Goal: Transaction & Acquisition: Download file/media

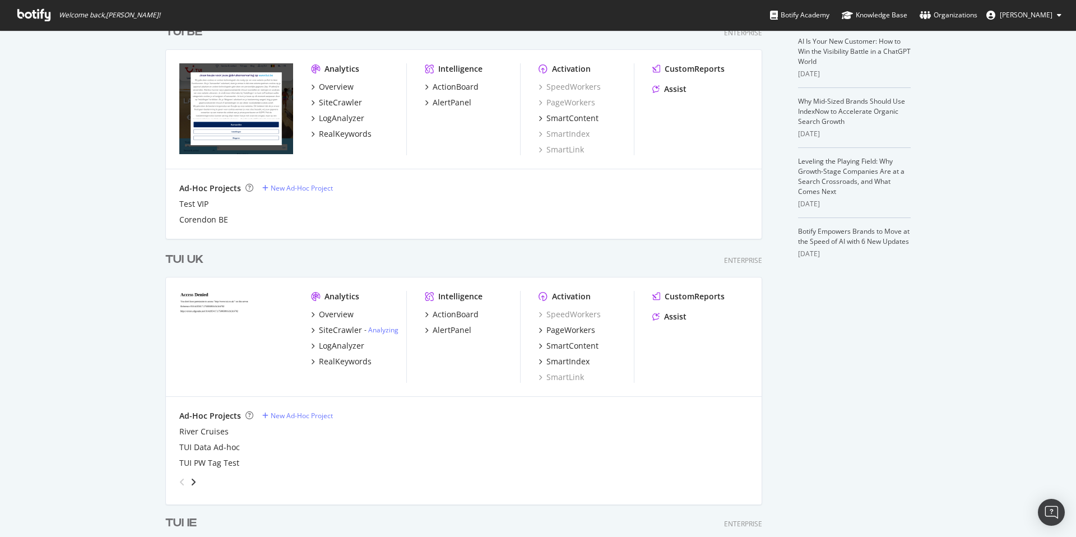
scroll to position [299, 0]
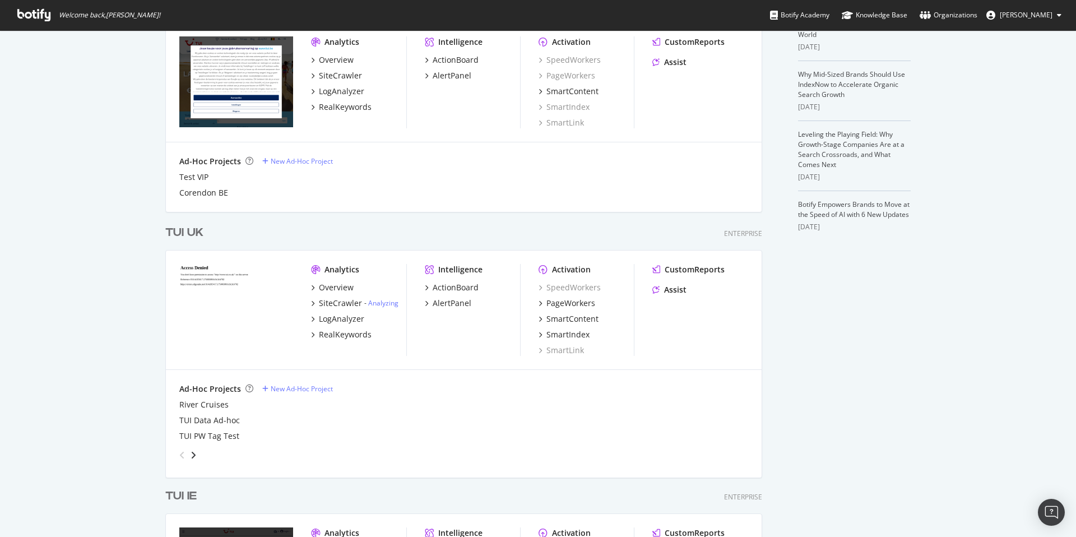
click at [183, 232] on div "TUI UK" at bounding box center [184, 233] width 38 height 16
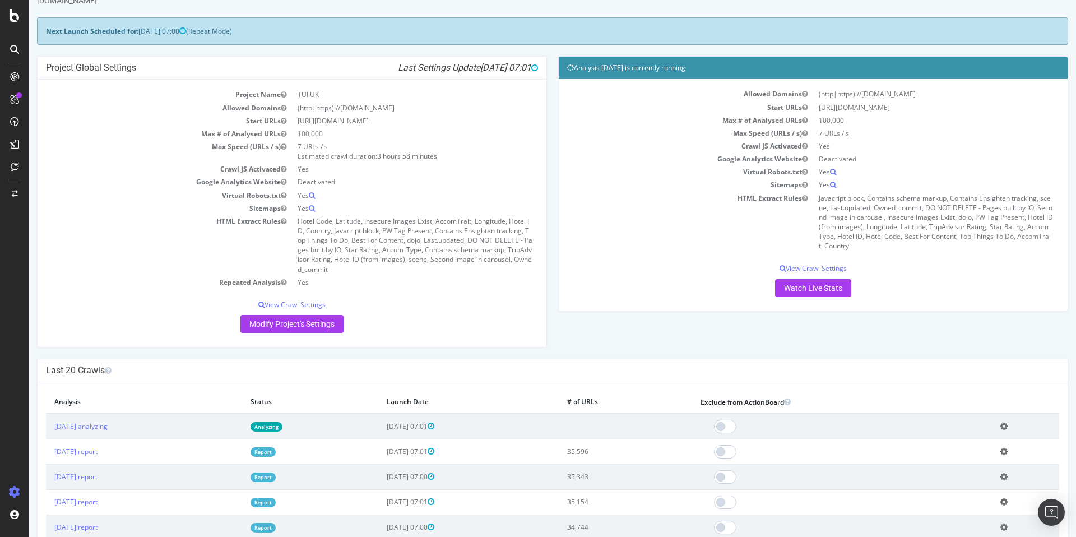
scroll to position [41, 0]
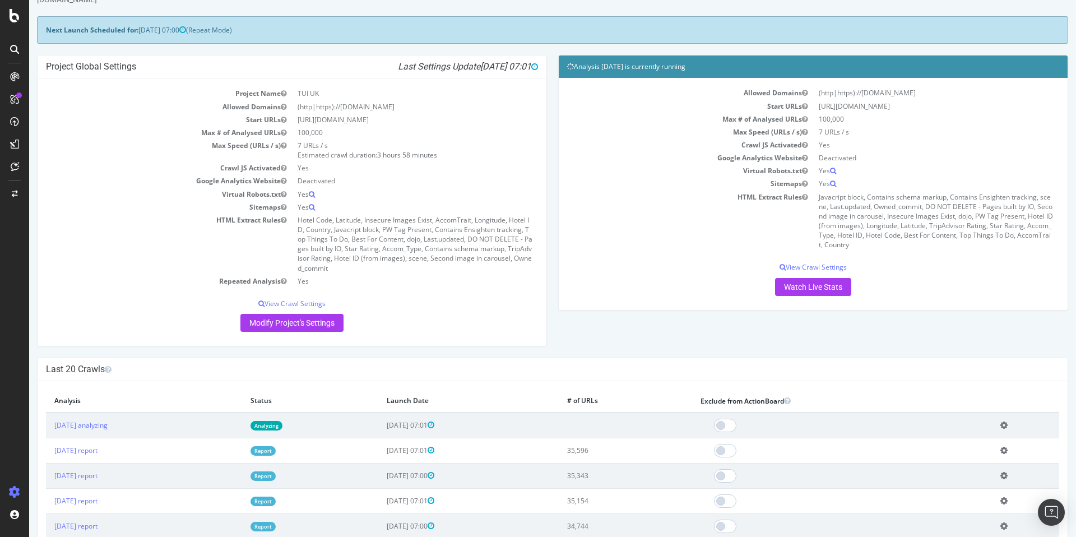
click at [276, 452] on link "Report" at bounding box center [262, 451] width 25 height 10
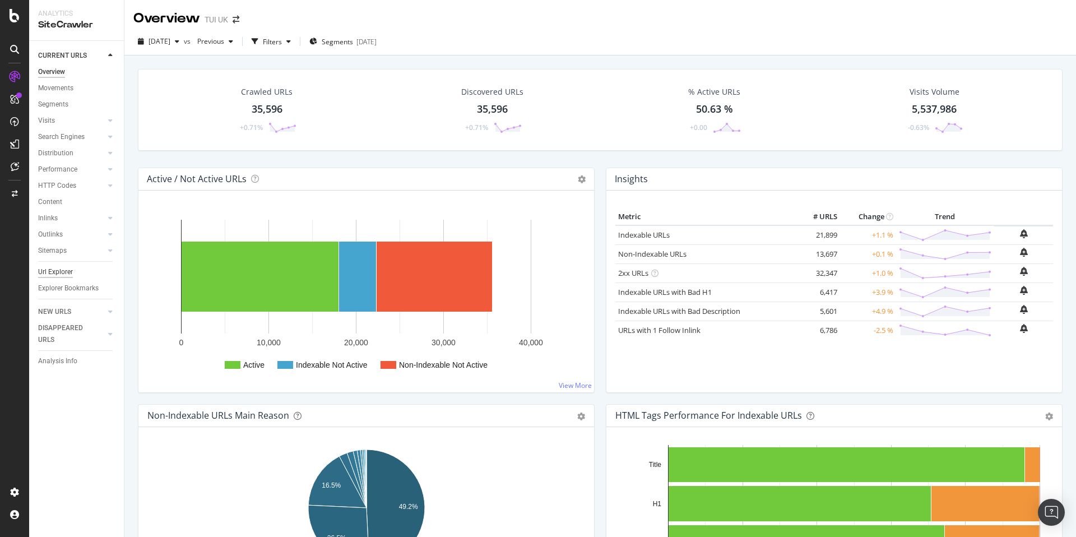
click at [61, 271] on div "Url Explorer" at bounding box center [55, 272] width 35 height 12
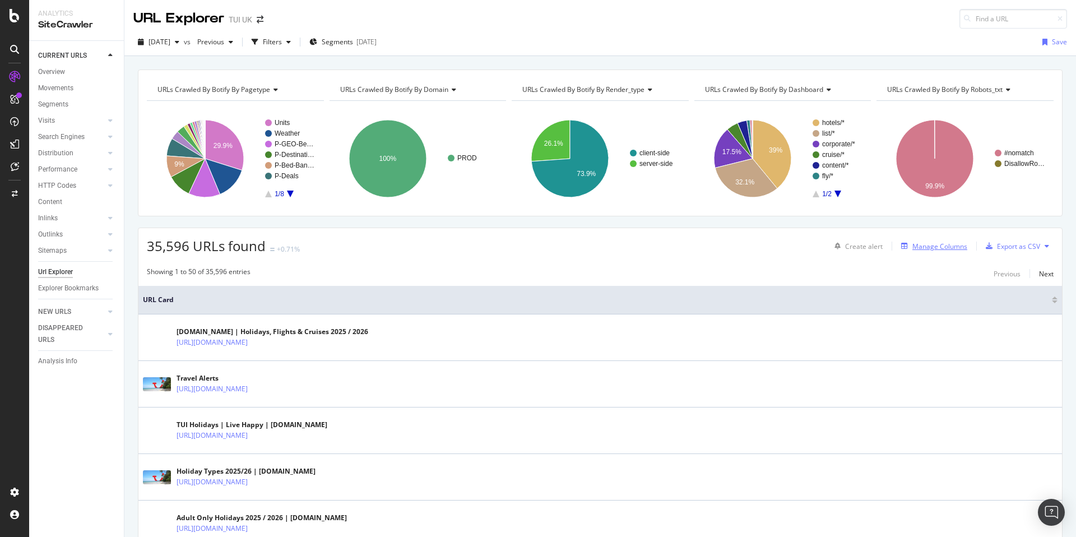
click at [918, 246] on div "Manage Columns" at bounding box center [939, 247] width 55 height 10
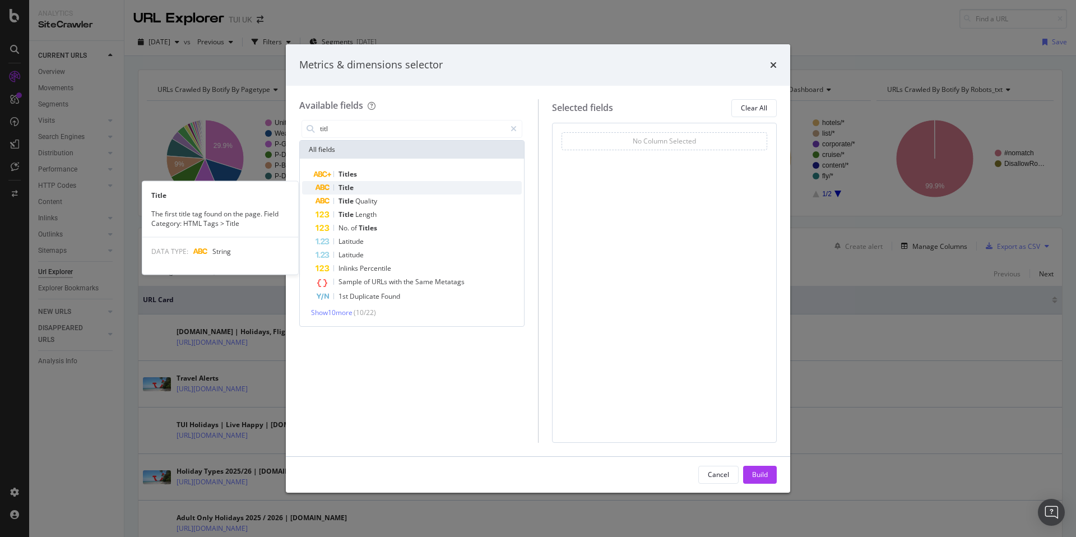
type input "titl"
click at [367, 188] on div "Title" at bounding box center [418, 187] width 206 height 13
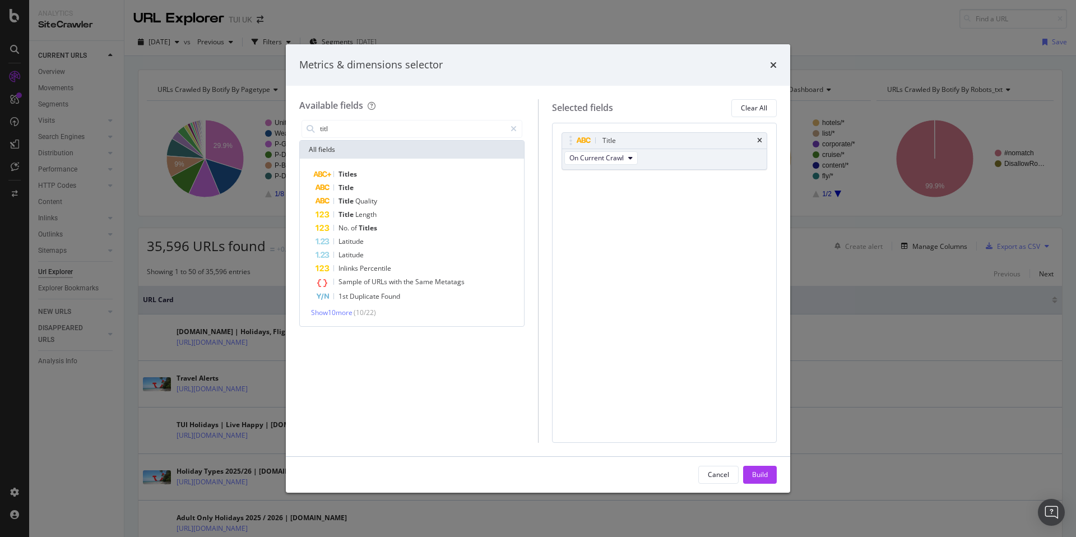
click at [759, 471] on div "Build" at bounding box center [760, 475] width 16 height 10
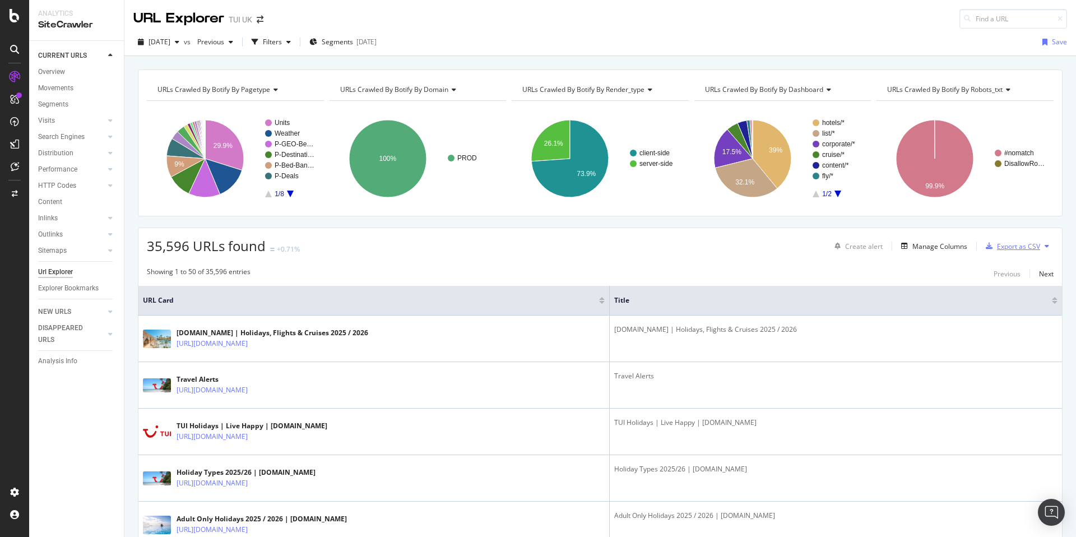
click at [1019, 247] on div "Export as CSV" at bounding box center [1018, 247] width 43 height 10
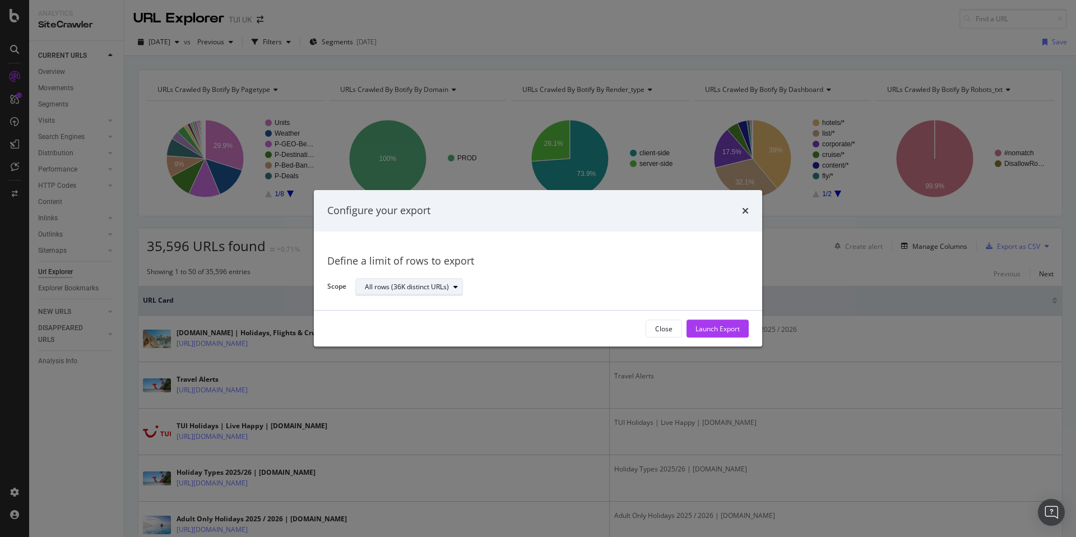
click at [398, 287] on div "All rows (36K distinct URLs)" at bounding box center [407, 287] width 84 height 7
click at [412, 304] on div "All rows (36K distinct URLs)" at bounding box center [415, 306] width 91 height 10
click at [527, 296] on div "All rows (36K distinct URLs)" at bounding box center [547, 287] width 384 height 20
click at [741, 327] on button "Launch Export" at bounding box center [717, 329] width 62 height 18
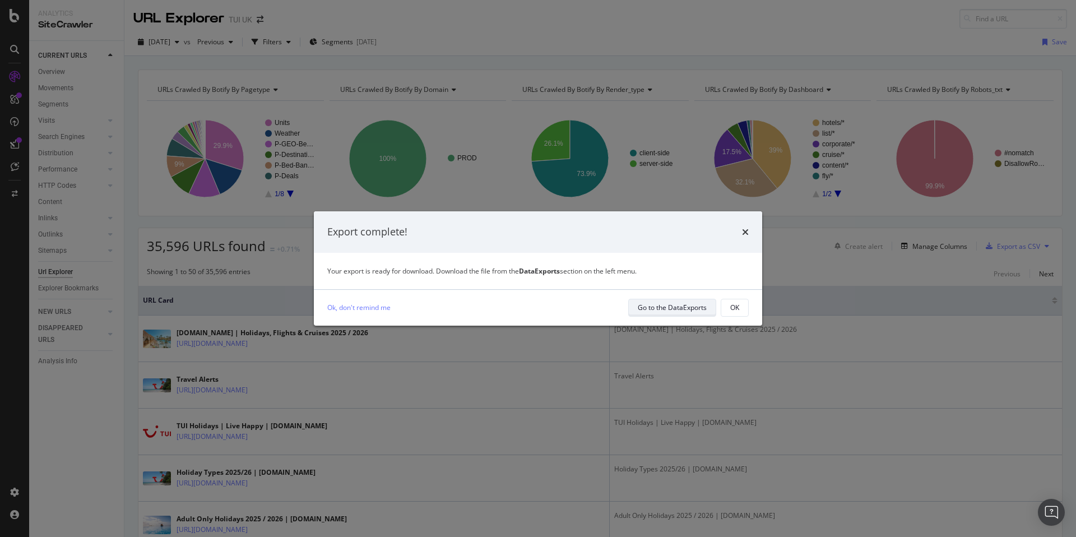
click at [680, 305] on div "Go to the DataExports" at bounding box center [672, 308] width 69 height 10
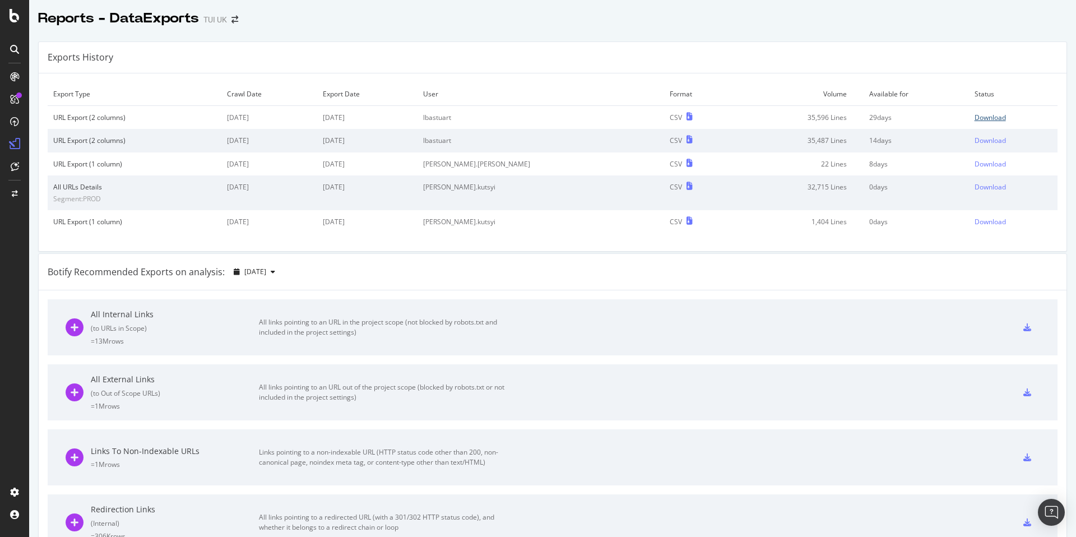
click at [984, 120] on div "Download" at bounding box center [989, 118] width 31 height 10
